Goal: Transaction & Acquisition: Subscribe to service/newsletter

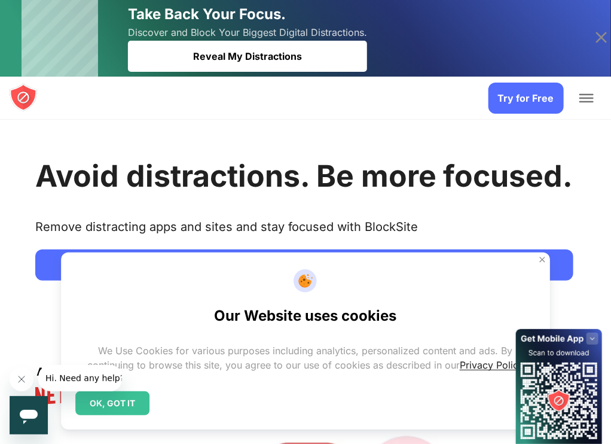
click at [142, 281] on link "Try for Free" at bounding box center [304, 264] width 538 height 31
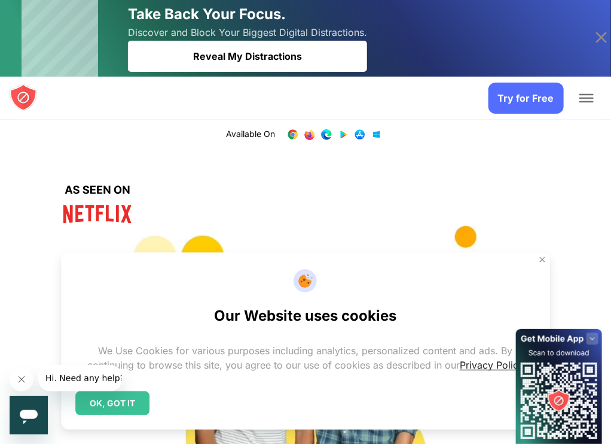
scroll to position [167, 0]
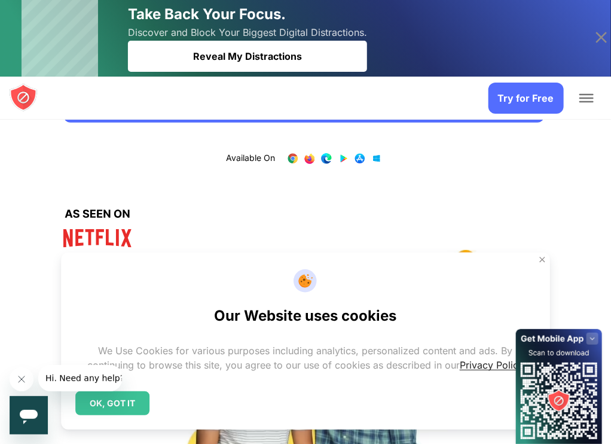
click at [0, 0] on link "Add to Chrome" at bounding box center [0, 0] width 0 height 0
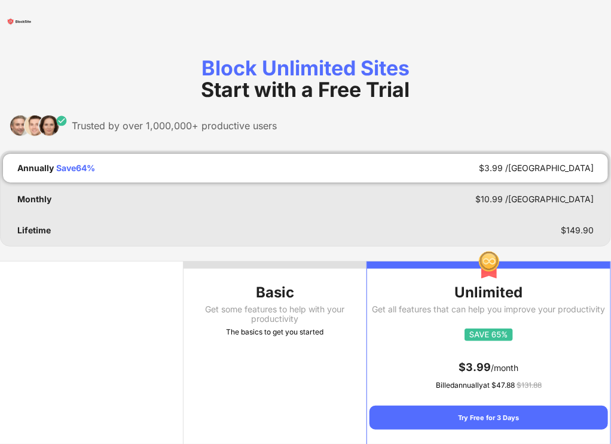
click at [297, 283] on div "Basic" at bounding box center [276, 292] width 184 height 19
click at [297, 284] on th "Basic Get some features to help with your productivity The basics to get you st…" at bounding box center [276, 352] width 184 height 183
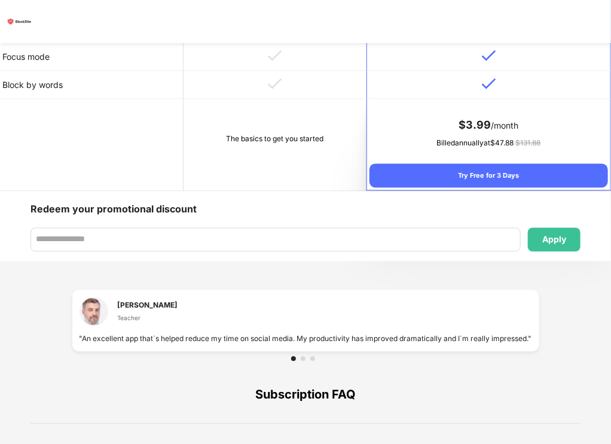
scroll to position [709, 0]
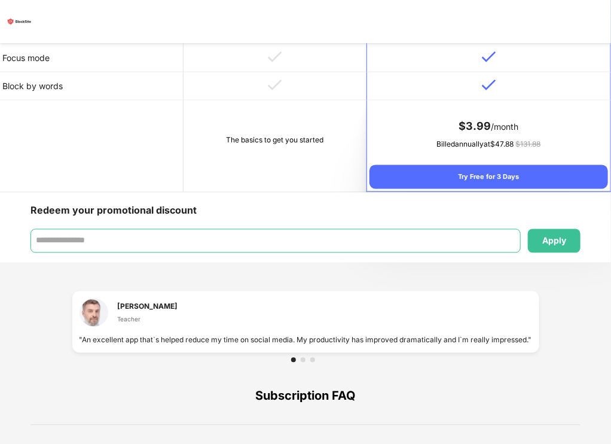
click at [418, 229] on input at bounding box center [276, 241] width 491 height 24
